Goal: Task Accomplishment & Management: Manage account settings

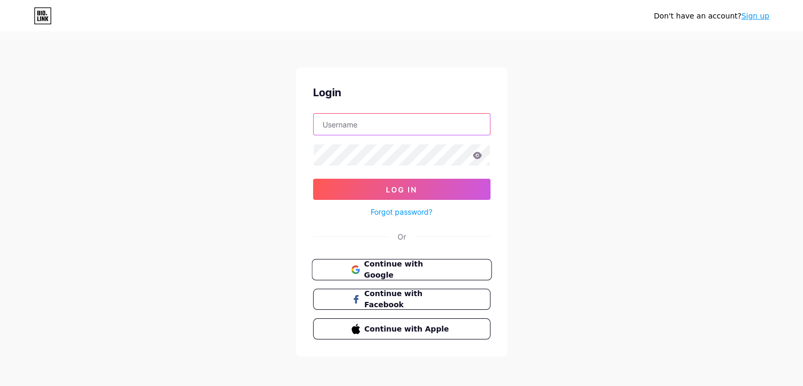
type input "[PERSON_NAME][EMAIL_ADDRESS][PERSON_NAME][PERSON_NAME][DOMAIN_NAME]"
click at [434, 269] on span "Continue with Google" at bounding box center [408, 269] width 88 height 23
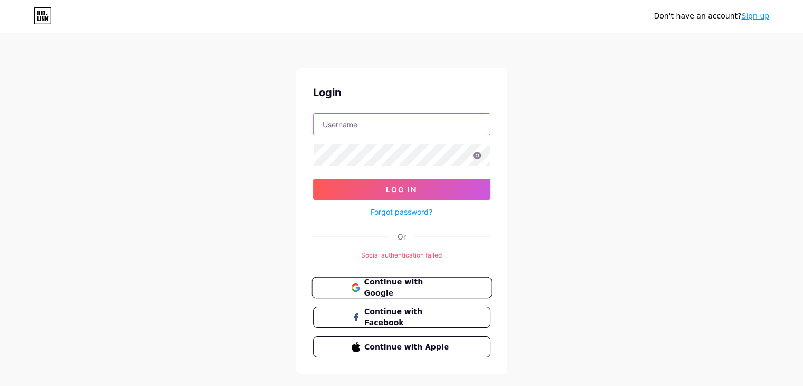
type input "[PERSON_NAME][EMAIL_ADDRESS][PERSON_NAME][PERSON_NAME][DOMAIN_NAME]"
click at [370, 291] on span "Continue with Google" at bounding box center [408, 287] width 88 height 23
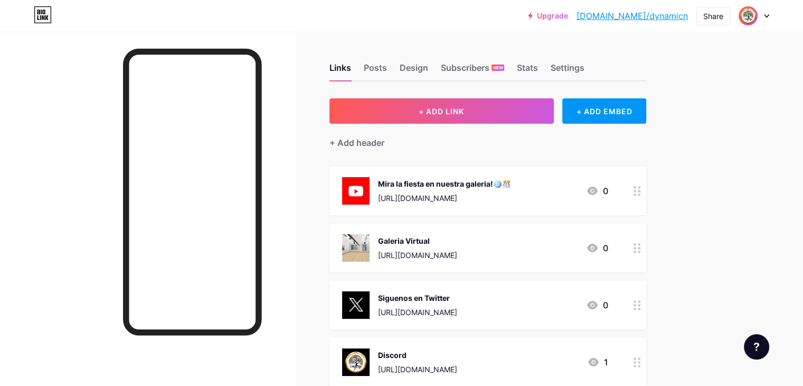
click at [641, 191] on icon at bounding box center [637, 191] width 7 height 10
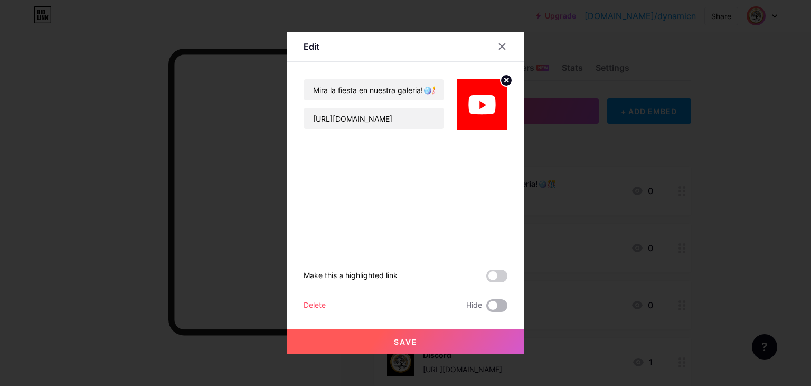
click at [487, 305] on span at bounding box center [496, 305] width 21 height 13
click at [486, 308] on input "checkbox" at bounding box center [486, 308] width 0 height 0
click at [473, 341] on button "Save" at bounding box center [406, 341] width 238 height 25
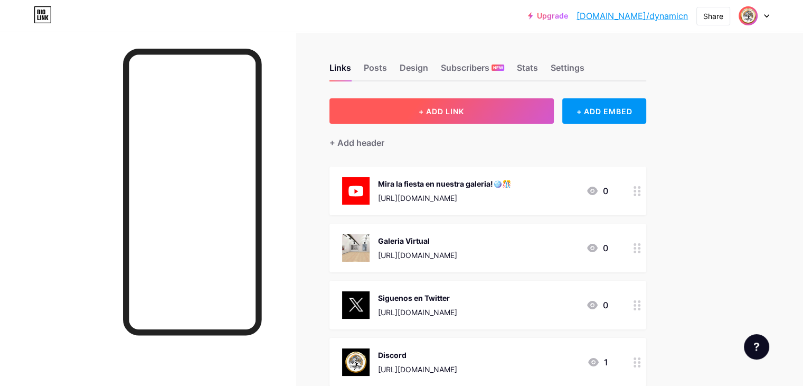
click at [516, 110] on button "+ ADD LINK" at bounding box center [442, 110] width 224 height 25
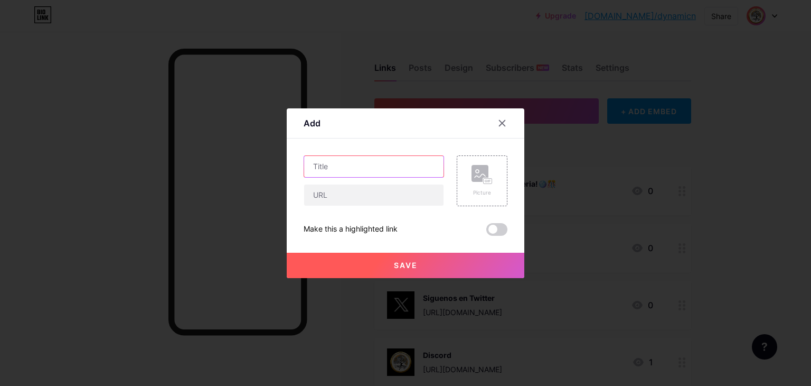
click at [332, 167] on input "text" at bounding box center [373, 166] width 139 height 21
type input "Dynamic Node BUilders"
click at [484, 178] on rect at bounding box center [488, 180] width 8 height 5
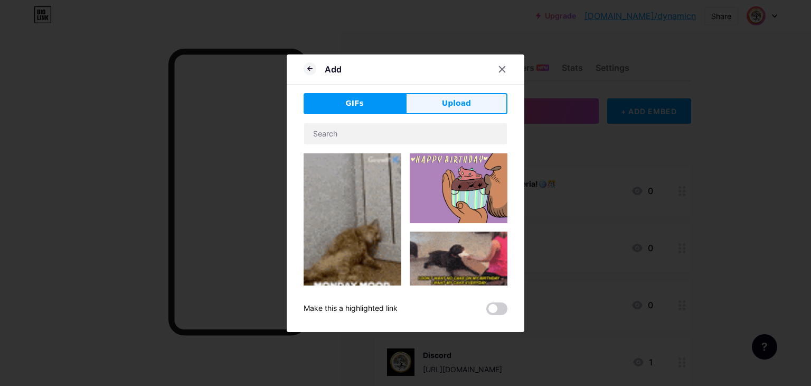
click at [443, 98] on span "Upload" at bounding box center [456, 103] width 29 height 11
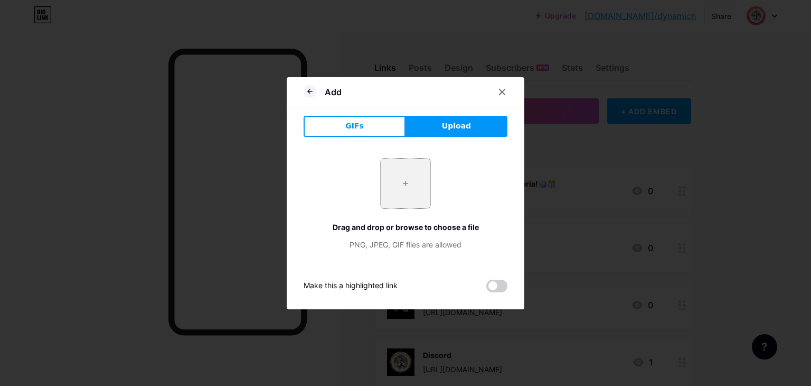
click at [406, 203] on input "file" at bounding box center [406, 183] width 50 height 50
type input "C:\fakepath\DNB Coin Icon.png"
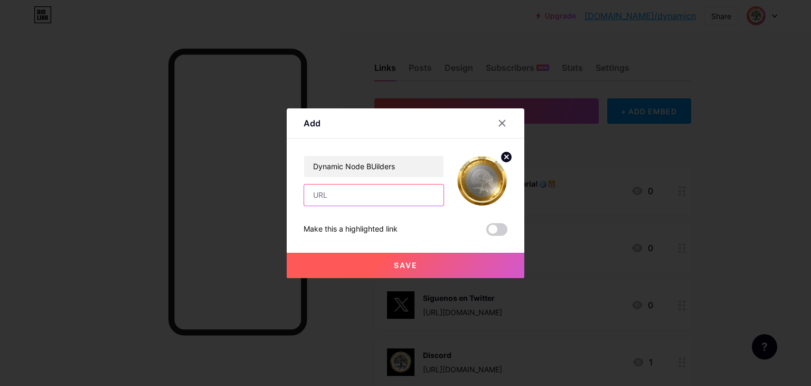
click at [327, 194] on input "text" at bounding box center [373, 194] width 139 height 21
type input "[DOMAIN_NAME]"
click at [439, 272] on button "Save" at bounding box center [406, 264] width 238 height 25
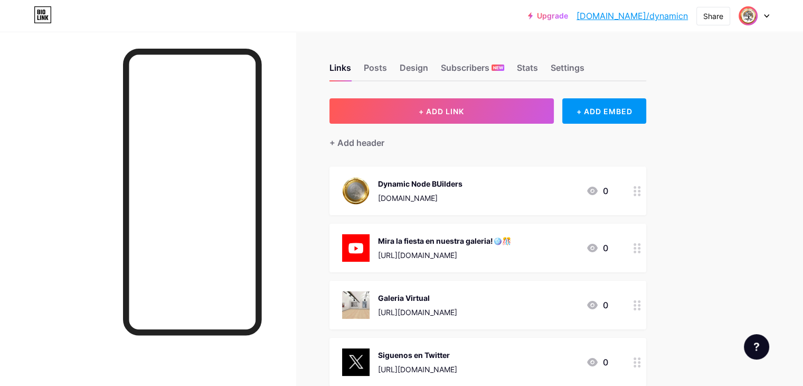
click at [641, 303] on icon at bounding box center [637, 305] width 7 height 10
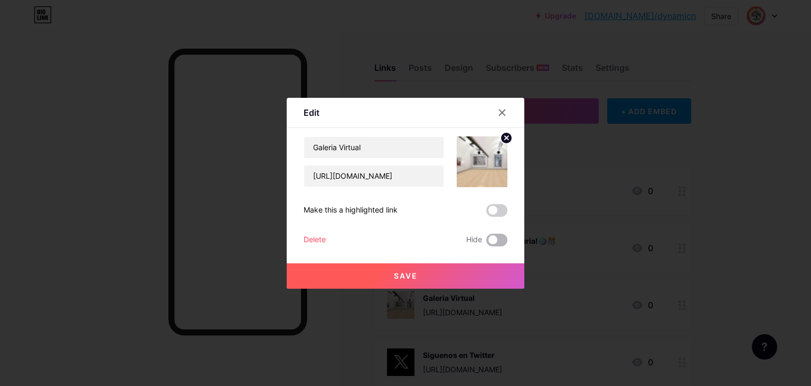
click at [492, 235] on span at bounding box center [496, 239] width 21 height 13
click at [486, 242] on input "checkbox" at bounding box center [486, 242] width 0 height 0
click at [496, 280] on button "Save" at bounding box center [406, 275] width 238 height 25
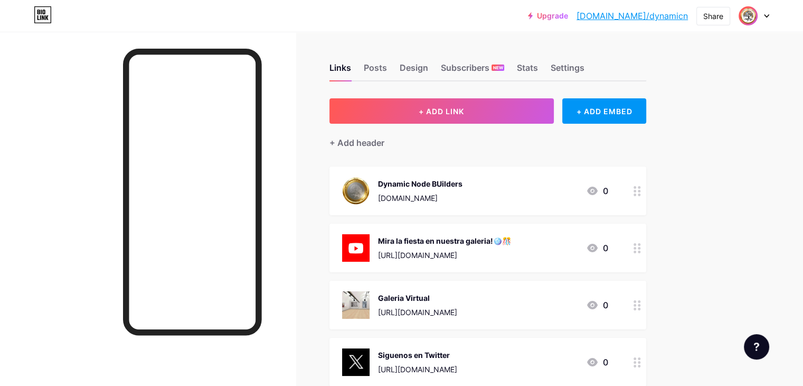
scroll to position [53, 0]
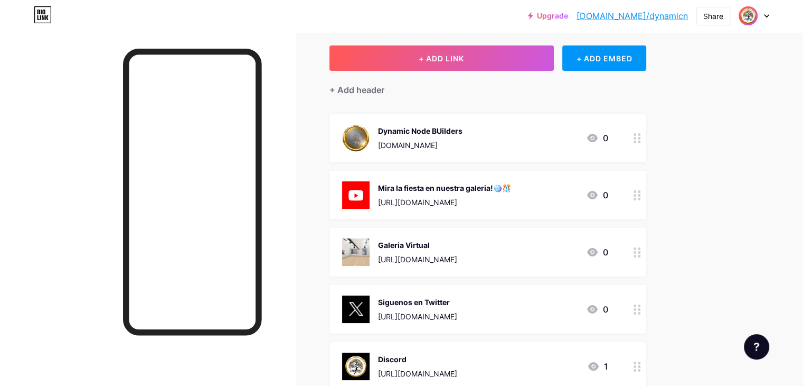
click at [641, 308] on circle at bounding box center [639, 309] width 3 height 3
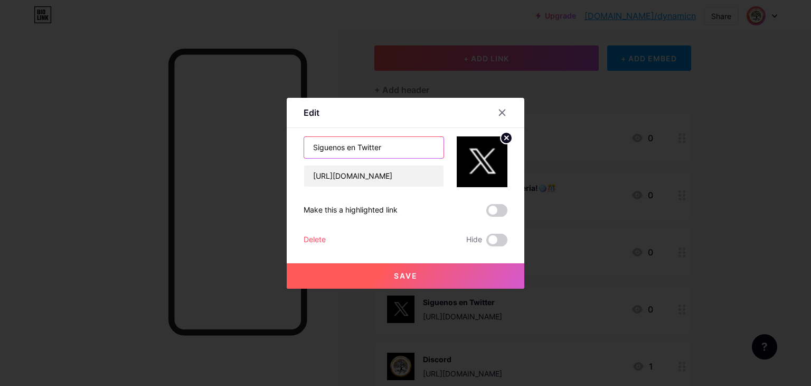
click at [335, 137] on input "Siguenos en Twitter" at bounding box center [373, 147] width 139 height 21
type input "Follow us on X"
click at [441, 275] on button "Save" at bounding box center [406, 275] width 238 height 25
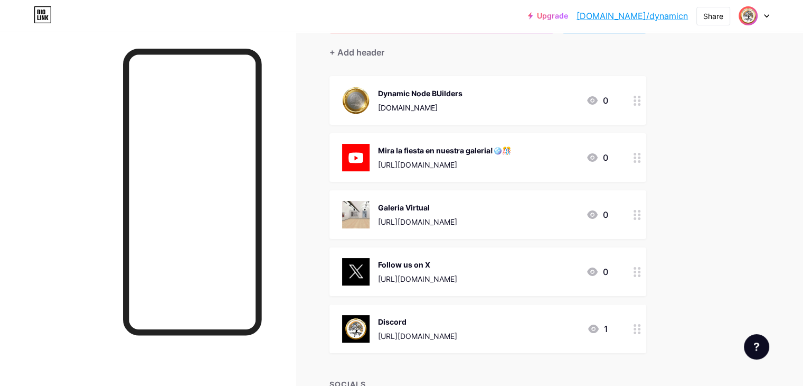
scroll to position [0, 0]
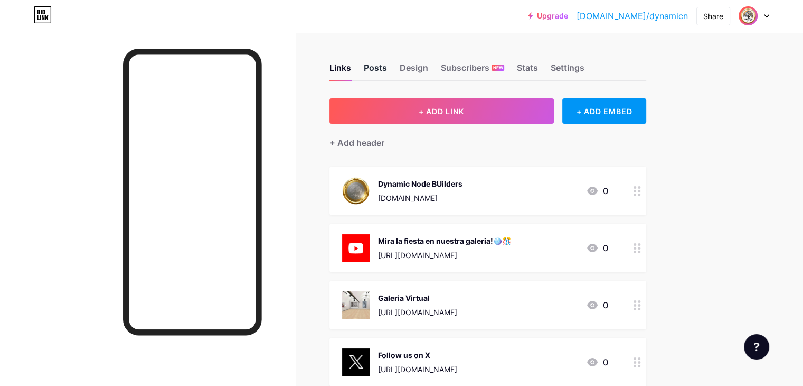
click at [387, 74] on div "Posts" at bounding box center [375, 70] width 23 height 19
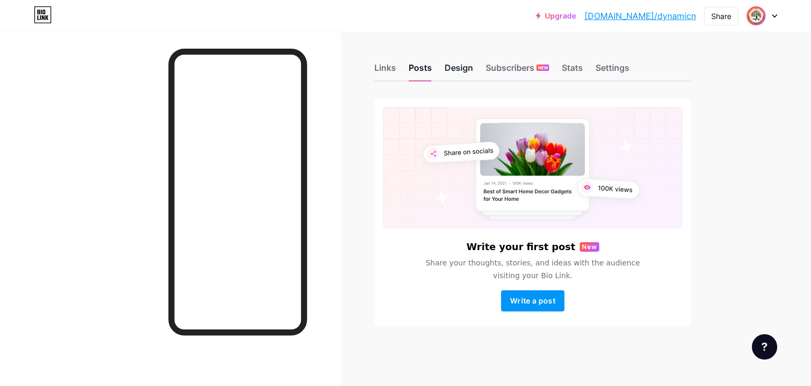
click at [461, 70] on div "Design" at bounding box center [459, 70] width 29 height 19
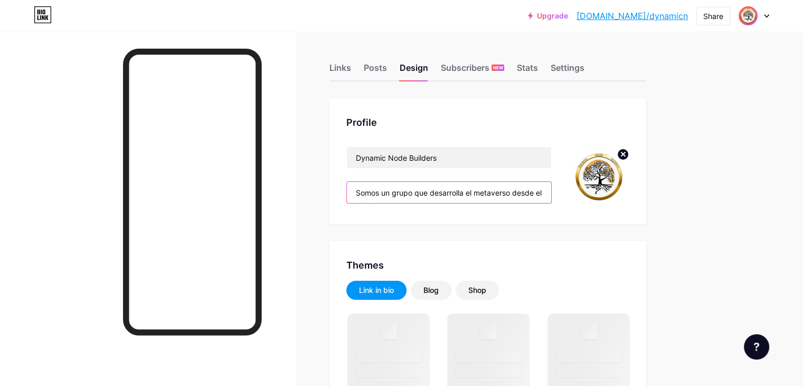
click at [484, 195] on input "Somos un grupo que desarrolla el metaverso desde el arte y la arquitectura." at bounding box center [449, 192] width 204 height 21
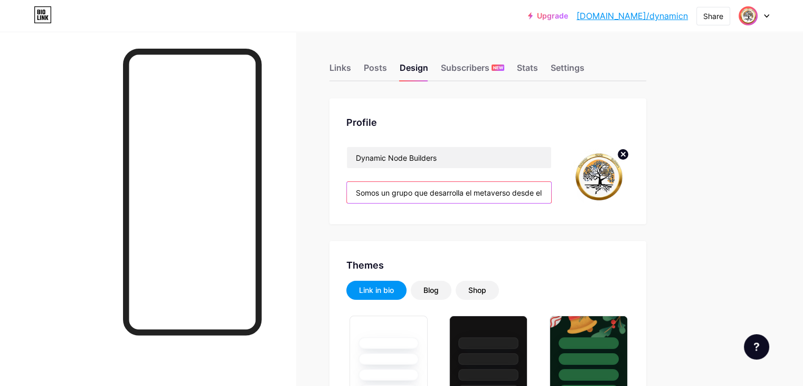
click at [484, 195] on input "Somos un grupo que desarrolla el metaverso desde el arte y la arquitectura." at bounding box center [449, 192] width 204 height 21
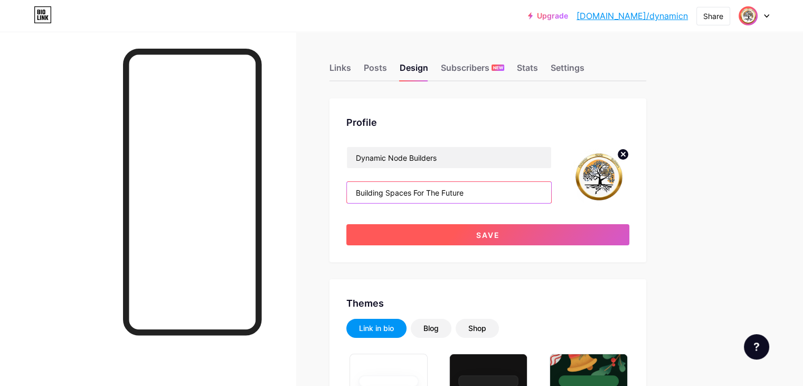
type input "Building Spaces For The Future"
click at [500, 233] on span "Save" at bounding box center [488, 234] width 24 height 9
